Goal: Task Accomplishment & Management: Use online tool/utility

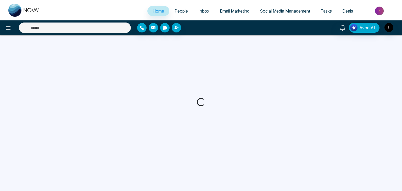
select select "*"
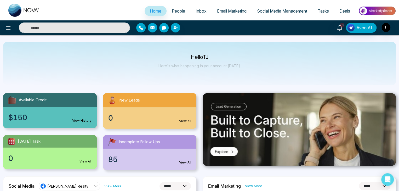
click at [261, 13] on span "Social Media Management" at bounding box center [282, 10] width 50 height 5
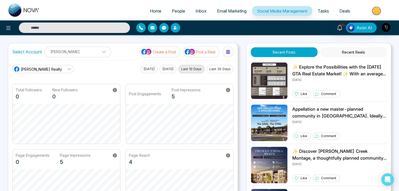
click at [234, 126] on div "[PERSON_NAME] Realty [DATE] [DATE] Last 10 Days Last 30 Days Total Followers 0 …" at bounding box center [123, 136] width 230 height 153
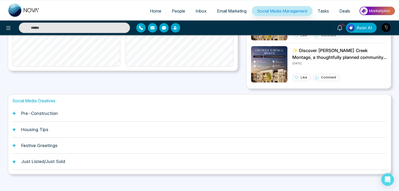
scroll to position [146, 0]
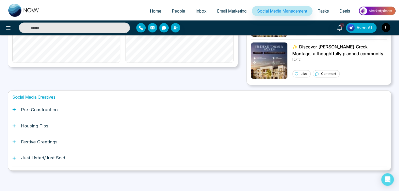
click at [59, 111] on div "Pre-Construction" at bounding box center [199, 110] width 374 height 16
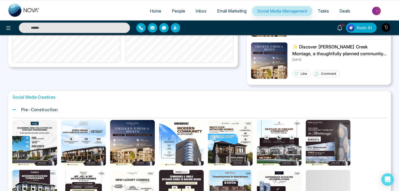
scroll to position [52, 0]
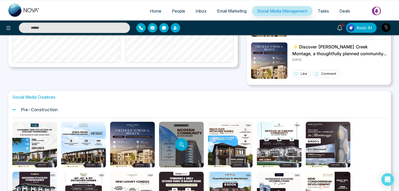
click at [197, 140] on div at bounding box center [181, 145] width 45 height 46
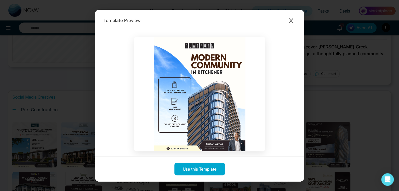
click at [75, 49] on div "Template Preview Use this Template" at bounding box center [199, 95] width 399 height 191
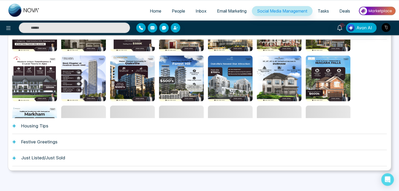
scroll to position [287, 0]
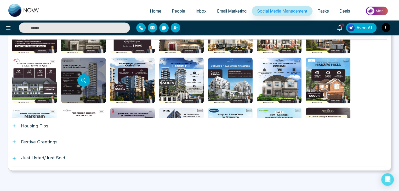
click at [100, 75] on div at bounding box center [83, 81] width 45 height 46
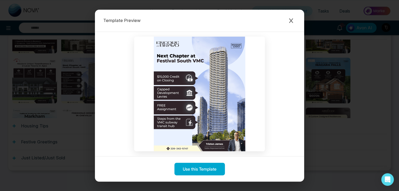
click at [90, 104] on div "Template Preview Use this Template" at bounding box center [199, 95] width 399 height 191
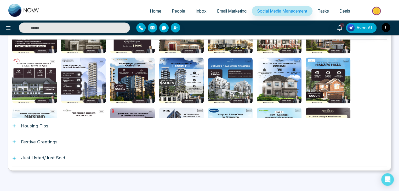
click at [81, 132] on div "Housing Tips" at bounding box center [199, 126] width 374 height 16
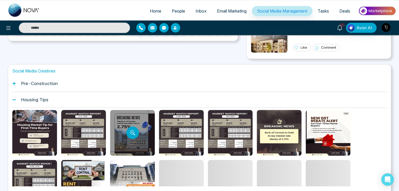
scroll to position [1, 0]
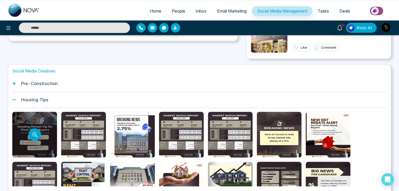
click at [35, 124] on div at bounding box center [34, 135] width 45 height 46
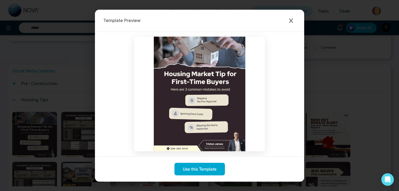
click at [28, 35] on div "Template Preview Use this Template" at bounding box center [199, 95] width 399 height 191
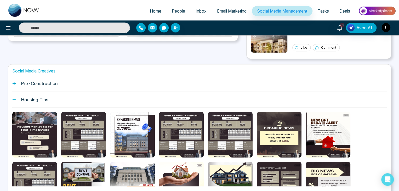
click at [20, 100] on div "Housing Tips" at bounding box center [199, 100] width 374 height 16
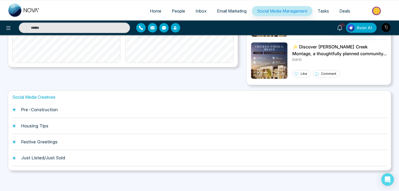
click at [34, 142] on h1 "Festive Greetings" at bounding box center [39, 141] width 36 height 5
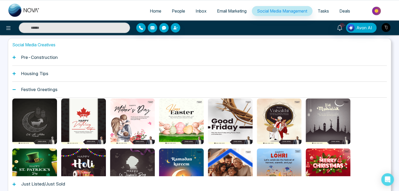
scroll to position [52, 0]
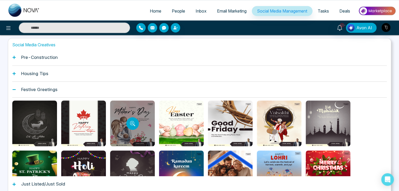
click at [134, 114] on div at bounding box center [132, 123] width 45 height 46
